Goal: Check status

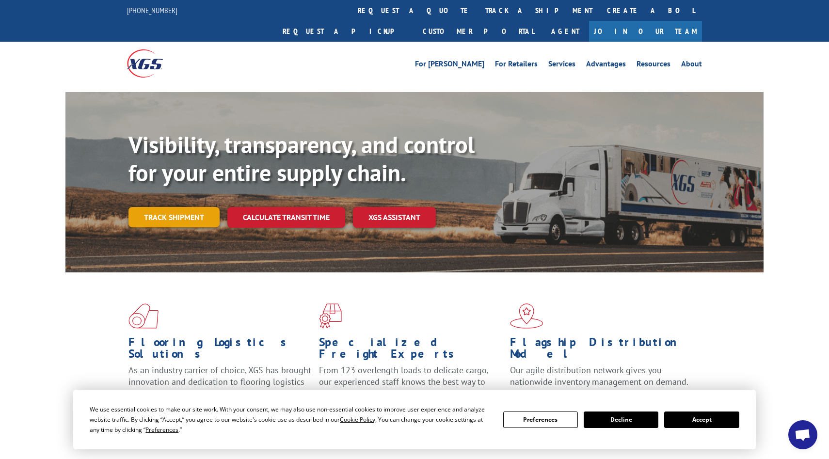
click at [148, 207] on link "Track shipment" at bounding box center [173, 217] width 91 height 20
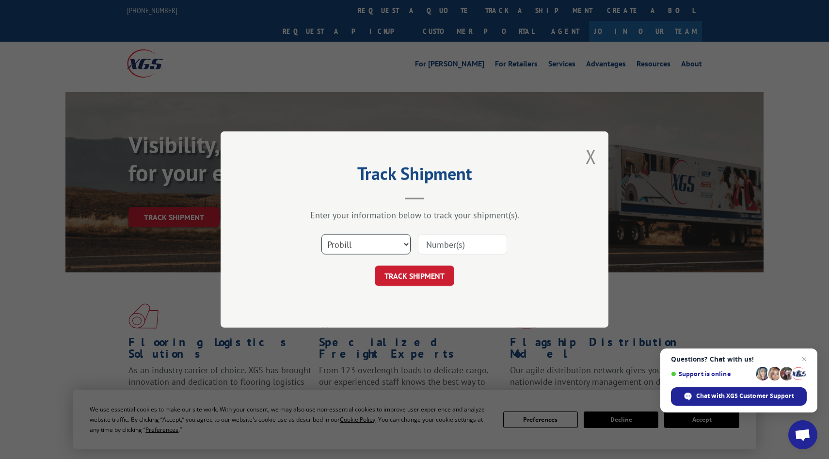
click at [402, 247] on select "Select category... Probill BOL PO" at bounding box center [365, 244] width 89 height 20
click at [439, 247] on input at bounding box center [462, 244] width 89 height 20
paste input "16584440"
type input "16584440"
click at [424, 274] on button "TRACK SHIPMENT" at bounding box center [414, 276] width 79 height 20
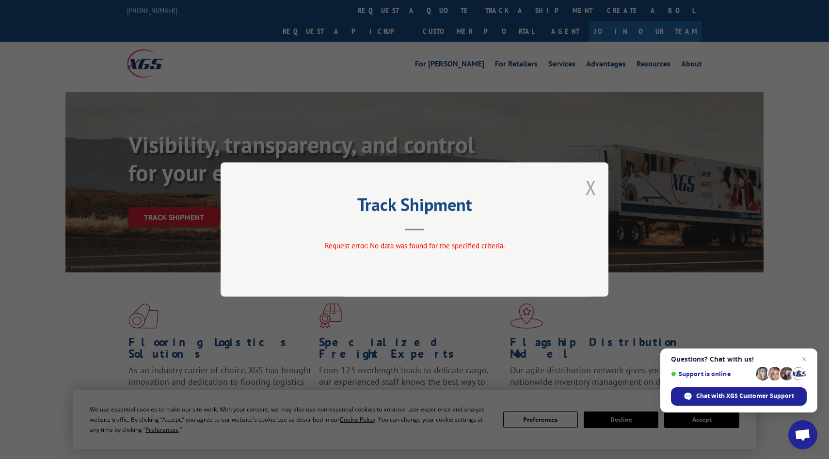
click at [594, 190] on button "Close modal" at bounding box center [590, 187] width 11 height 26
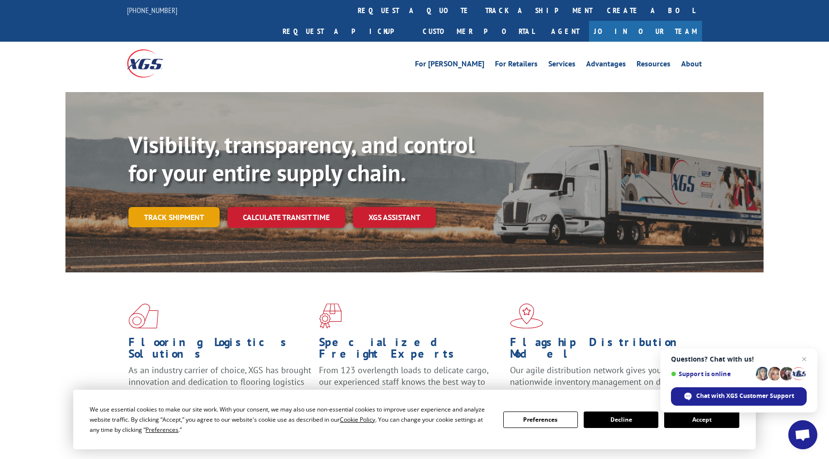
click at [174, 207] on link "Track shipment" at bounding box center [173, 217] width 91 height 20
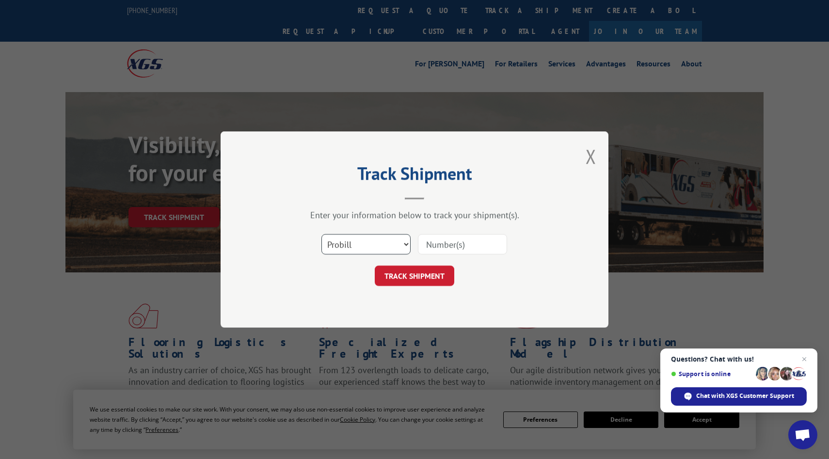
click at [384, 251] on select "Select category... Probill BOL PO" at bounding box center [365, 244] width 89 height 20
select select "bol"
click at [441, 248] on input at bounding box center [462, 244] width 89 height 20
paste input "31527466"
type input "31527466"
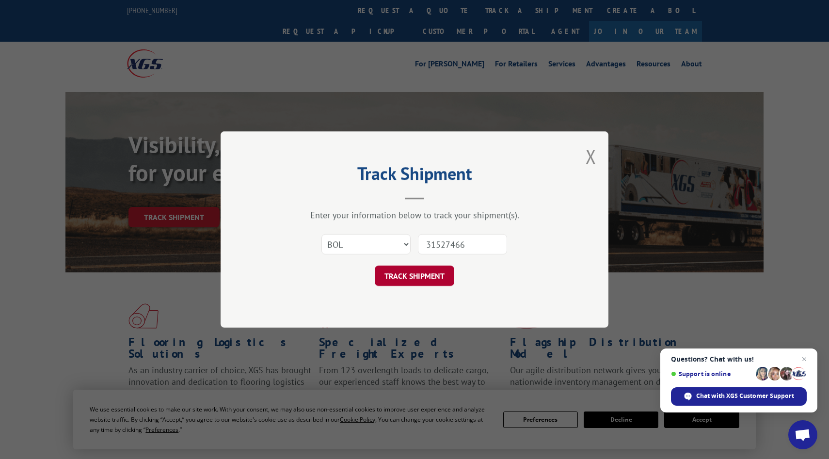
click at [414, 278] on button "TRACK SHIPMENT" at bounding box center [414, 276] width 79 height 20
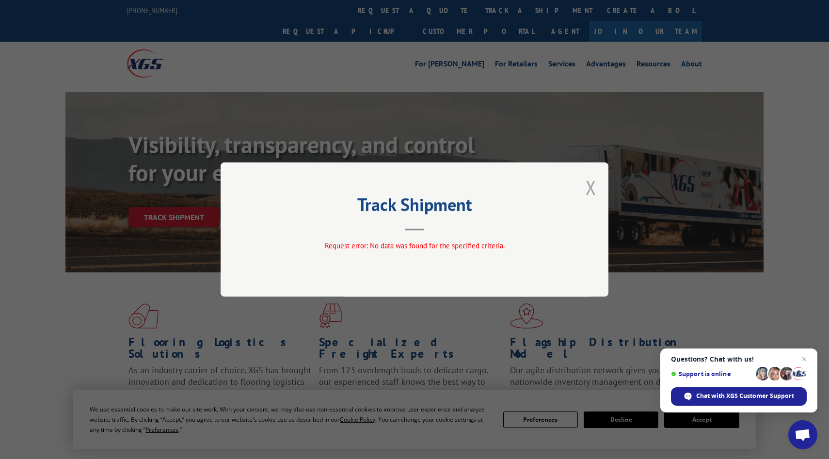
click at [594, 187] on button "Close modal" at bounding box center [590, 187] width 11 height 26
